Goal: Task Accomplishment & Management: Manage account settings

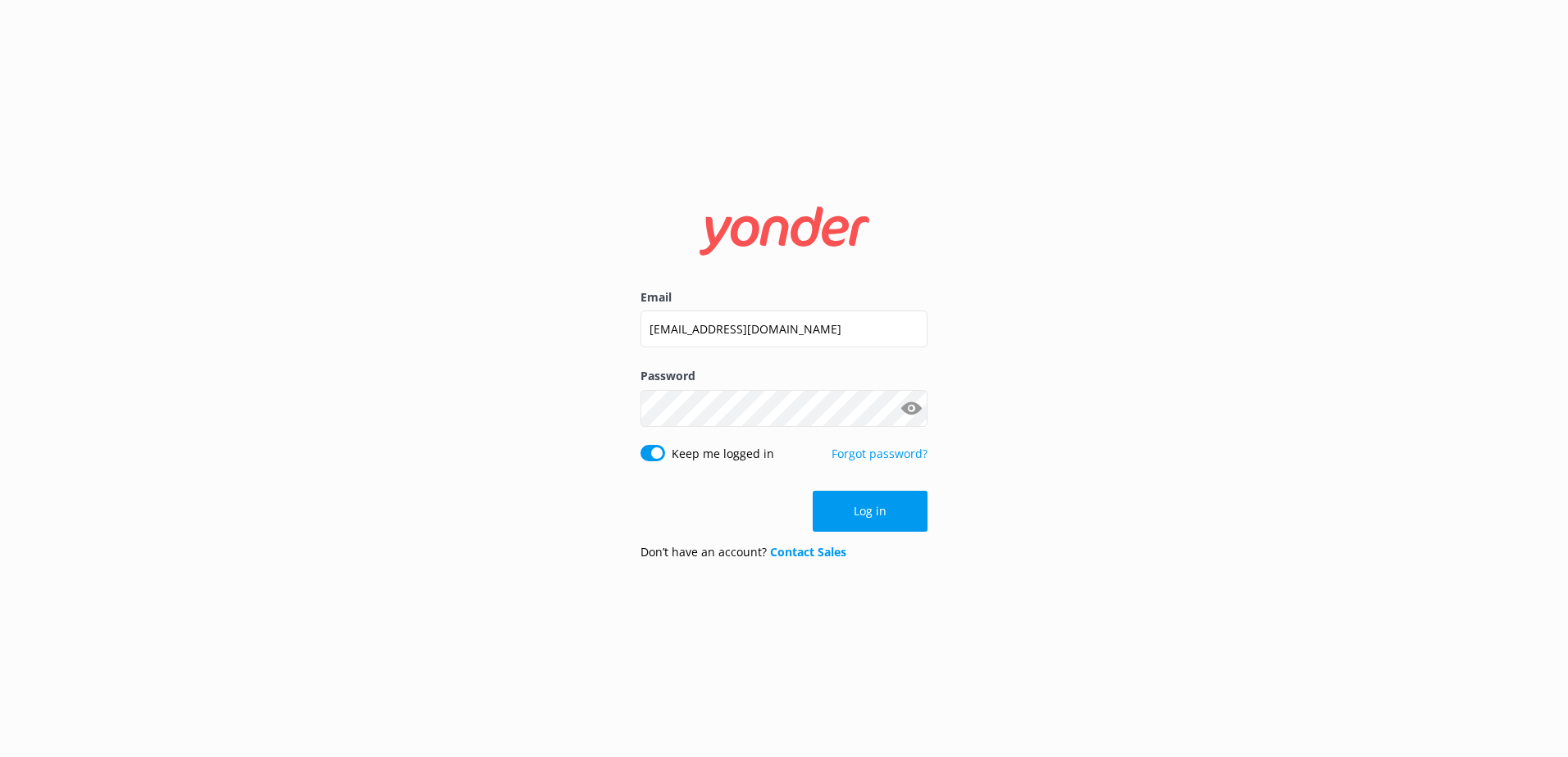
click at [861, 323] on input "social@ssc.com.fj" at bounding box center [784, 329] width 287 height 37
click at [1228, 397] on div "Email social@ssc.com.fj Password Show password Keep me logged in Forgot passwor…" at bounding box center [784, 378] width 1568 height 757
click at [916, 409] on button "Show password" at bounding box center [911, 408] width 33 height 33
drag, startPoint x: 893, startPoint y: 511, endPoint x: 1231, endPoint y: 439, distance: 345.6
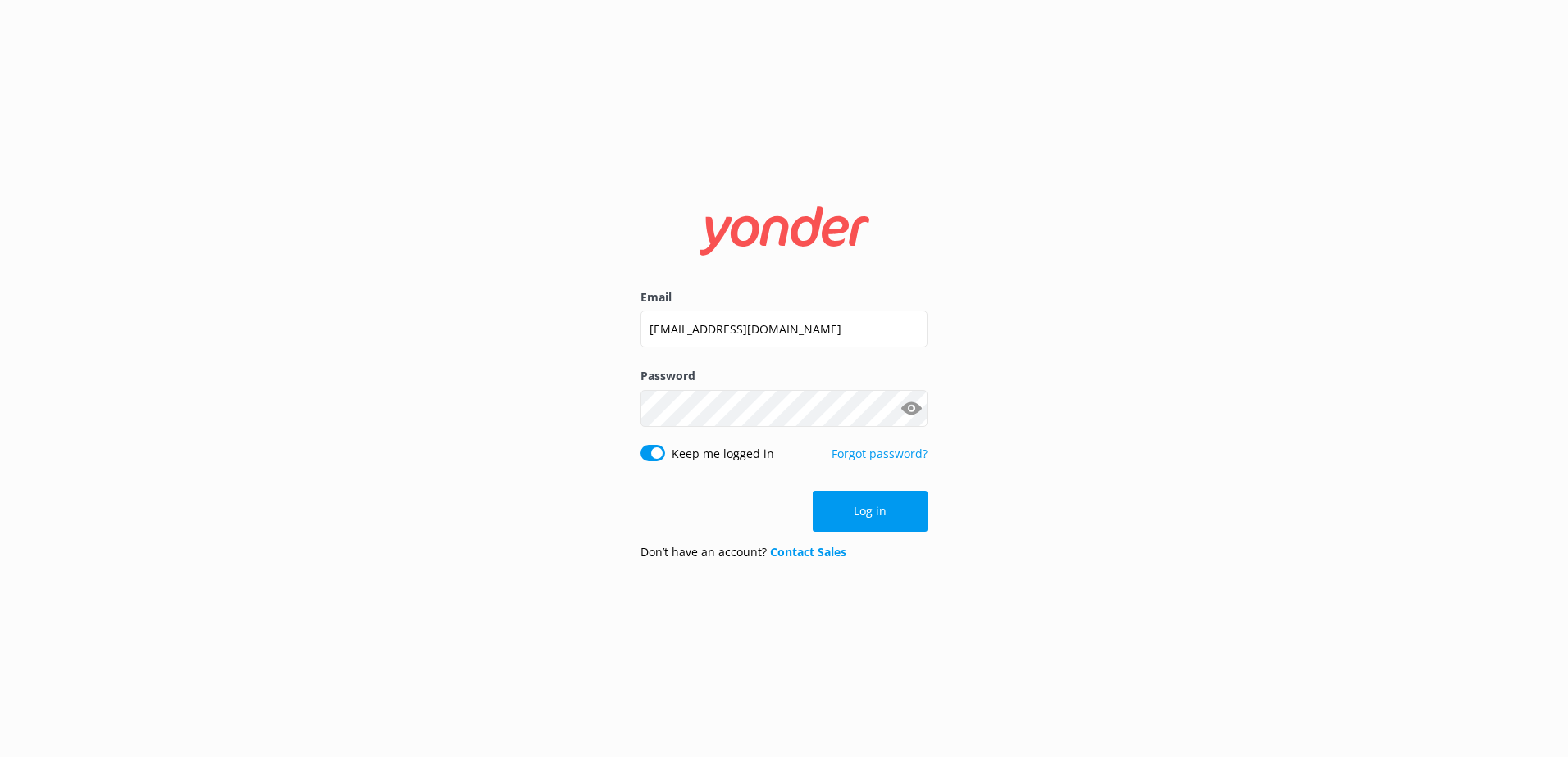
click at [893, 510] on button "Log in" at bounding box center [870, 511] width 115 height 41
